Goal: Information Seeking & Learning: Check status

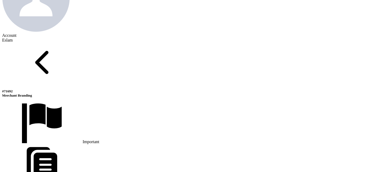
scroll to position [284, 0]
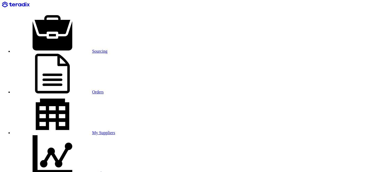
scroll to position [0, 0]
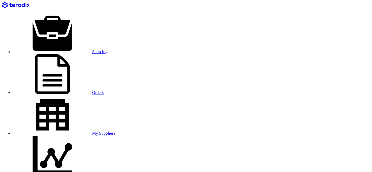
click at [69, 49] on link "Sourcing" at bounding box center [60, 51] width 95 height 4
click at [138, 15] on nav "Sourcing Orders My Suppliers Insights العربية ع You have a new offer for 'Merch…" at bounding box center [185, 172] width 367 height 340
click at [54, 13] on icon at bounding box center [52, 33] width 79 height 40
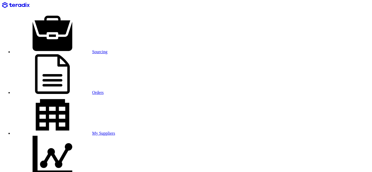
click at [63, 49] on link "Sourcing" at bounding box center [60, 51] width 95 height 4
